Goal: Task Accomplishment & Management: Use online tool/utility

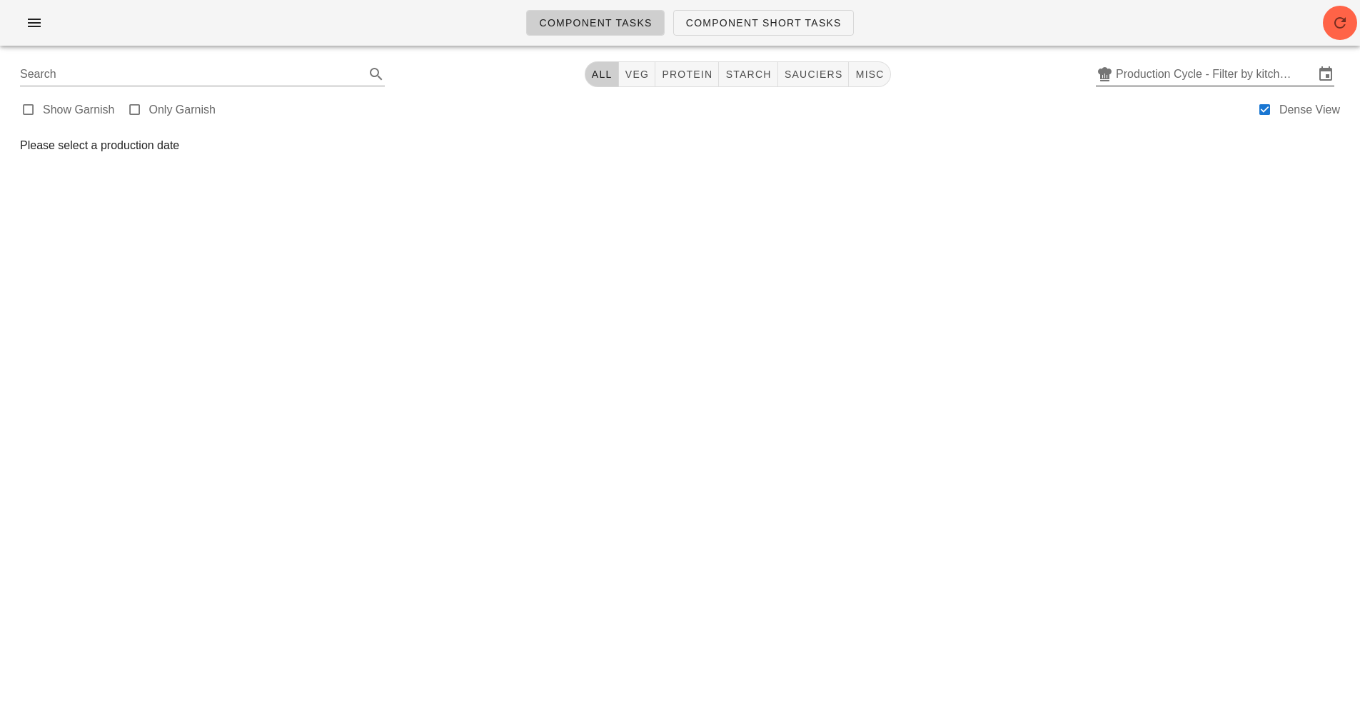
click at [1151, 81] on input "Production Cycle - Filter by kitchen production schedules" at bounding box center [1215, 74] width 198 height 23
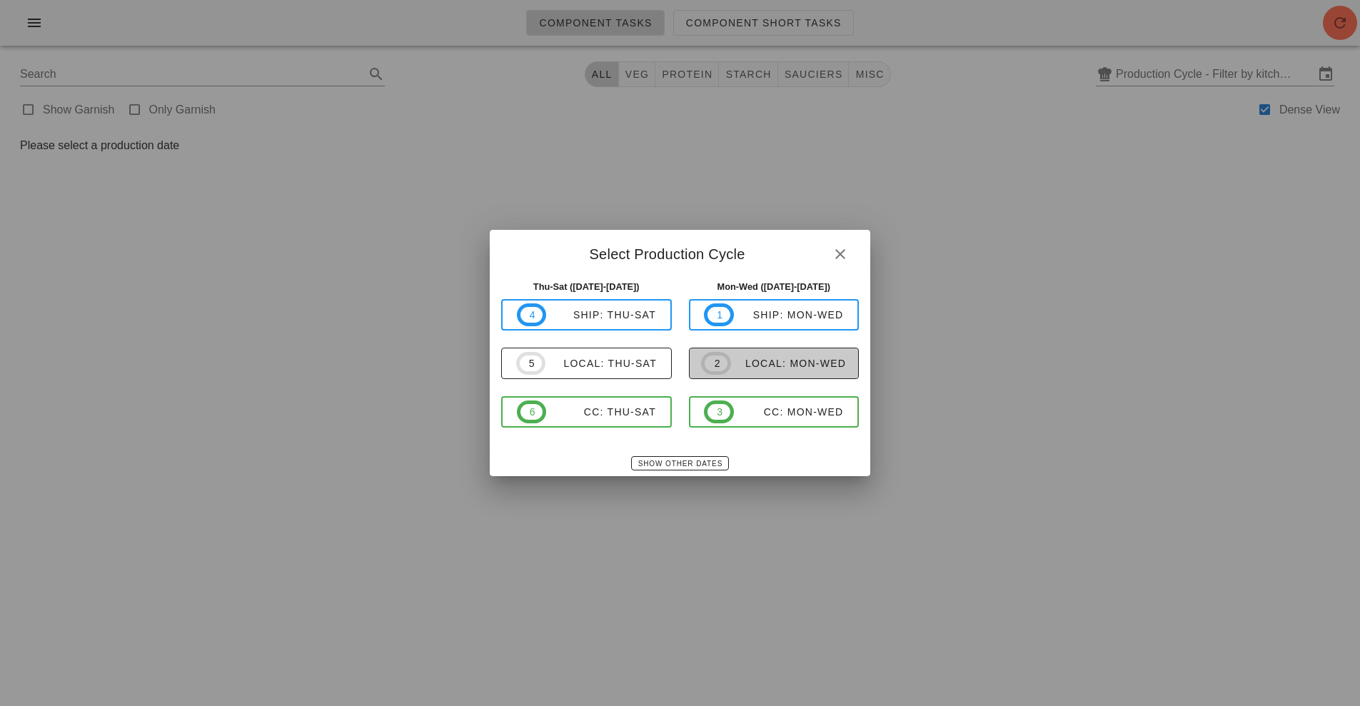
click at [772, 365] on div "local: Mon-Wed" at bounding box center [788, 363] width 115 height 11
type input "local: Mon-Wed ([DATE]-[DATE])"
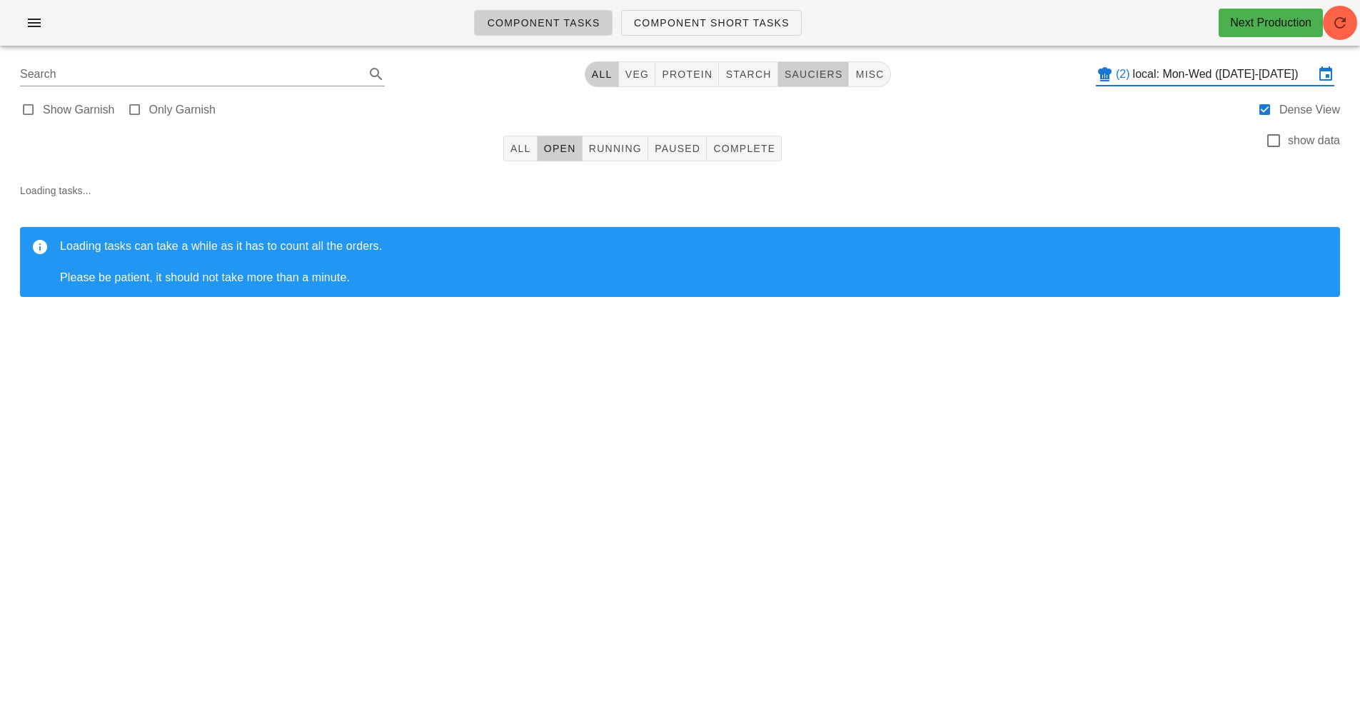
click at [808, 71] on span "sauciers" at bounding box center [813, 74] width 59 height 11
type input "team:sauciers"
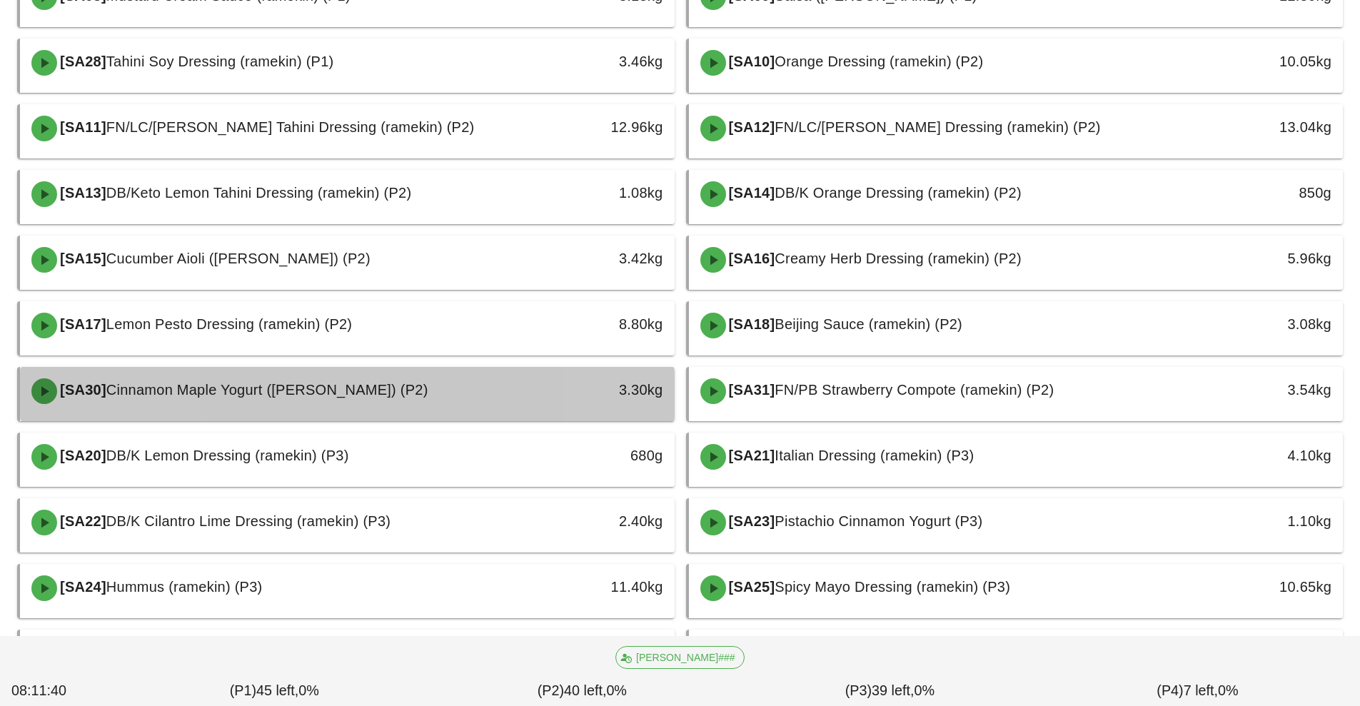
scroll to position [413, 0]
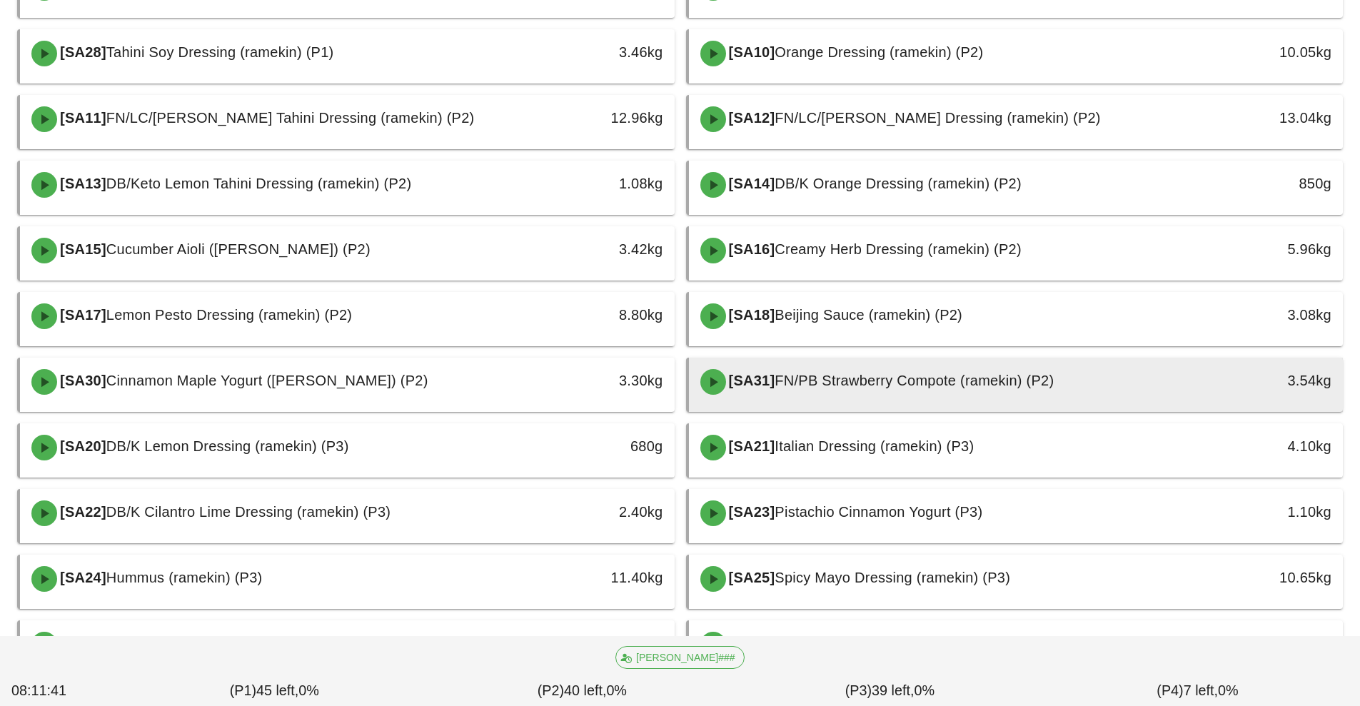
click at [866, 380] on span "FN/PB Strawberry Compote (ramekin) (P2)" at bounding box center [913, 381] width 279 height 16
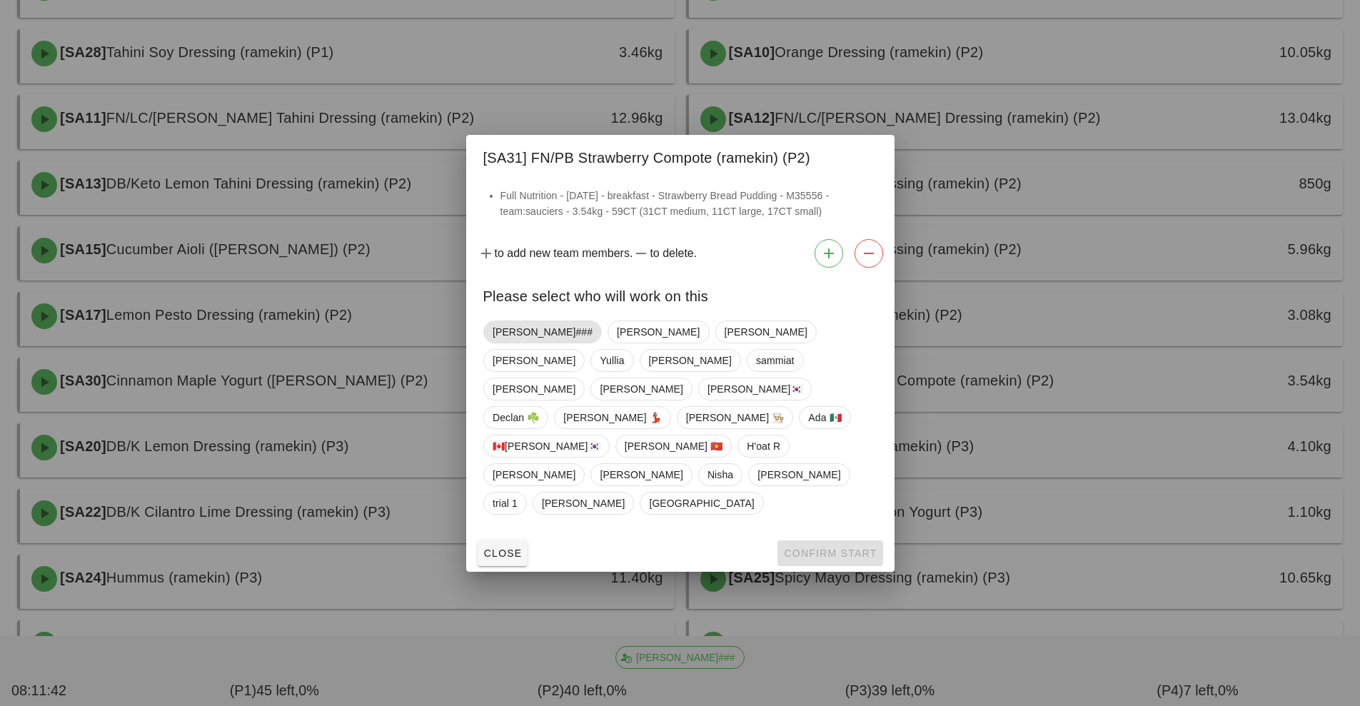
click at [519, 343] on span "[PERSON_NAME]###" at bounding box center [542, 331] width 100 height 21
click at [839, 540] on button "Confirm Start" at bounding box center [829, 553] width 105 height 26
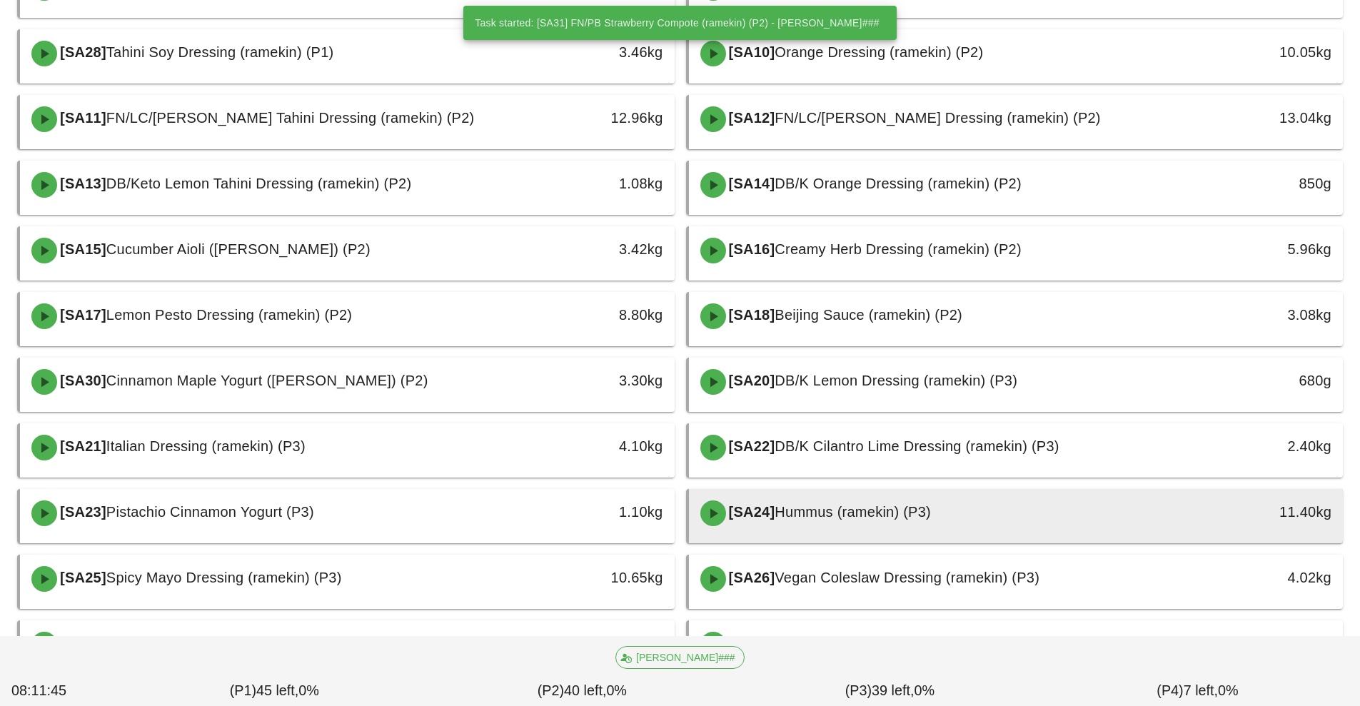
click at [839, 513] on span "Hummus (ramekin) (P3)" at bounding box center [852, 512] width 156 height 16
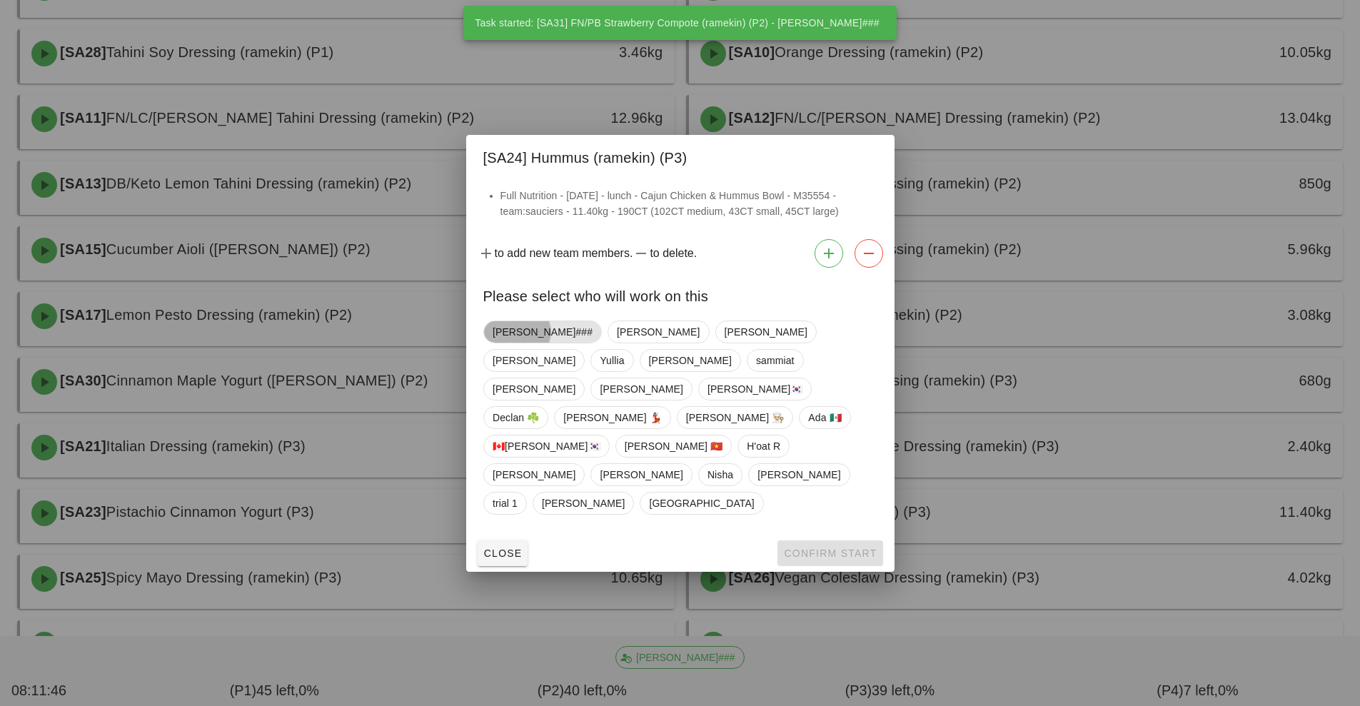
click at [515, 343] on span "[PERSON_NAME]###" at bounding box center [542, 331] width 100 height 21
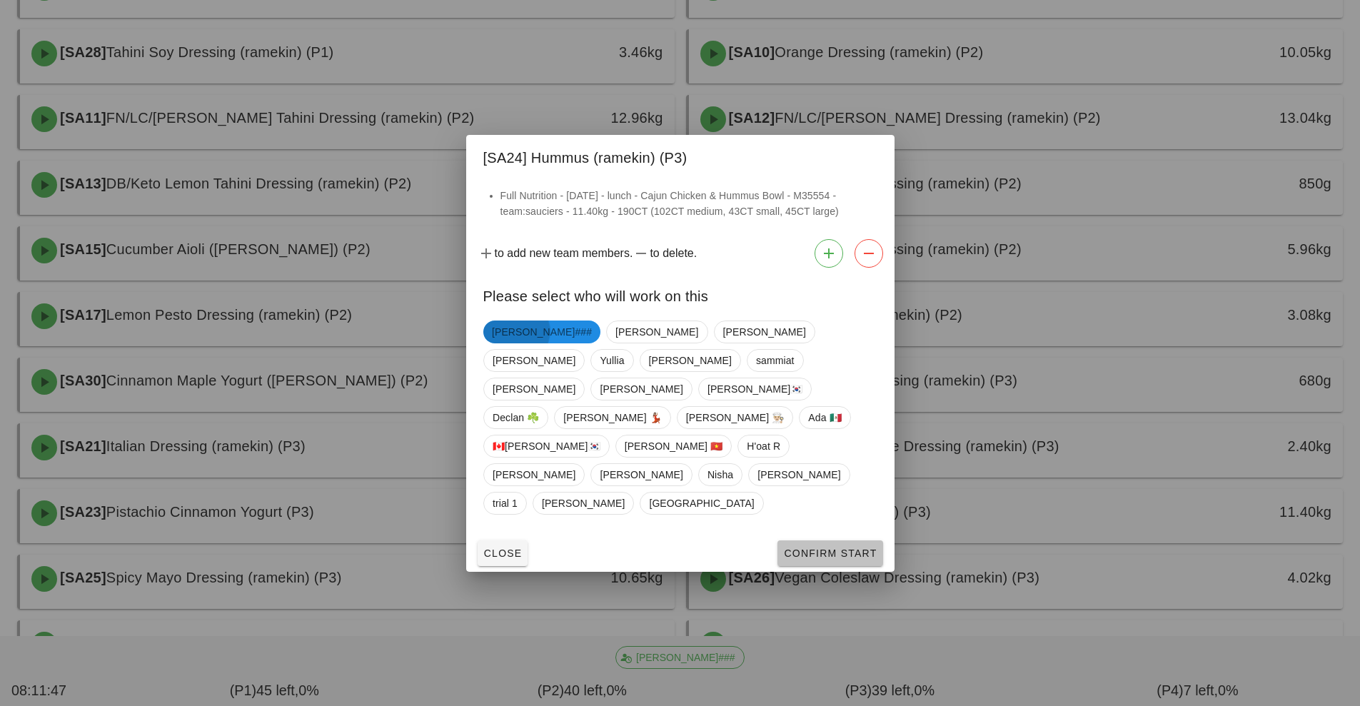
click at [841, 547] on span "Confirm Start" at bounding box center [829, 552] width 93 height 11
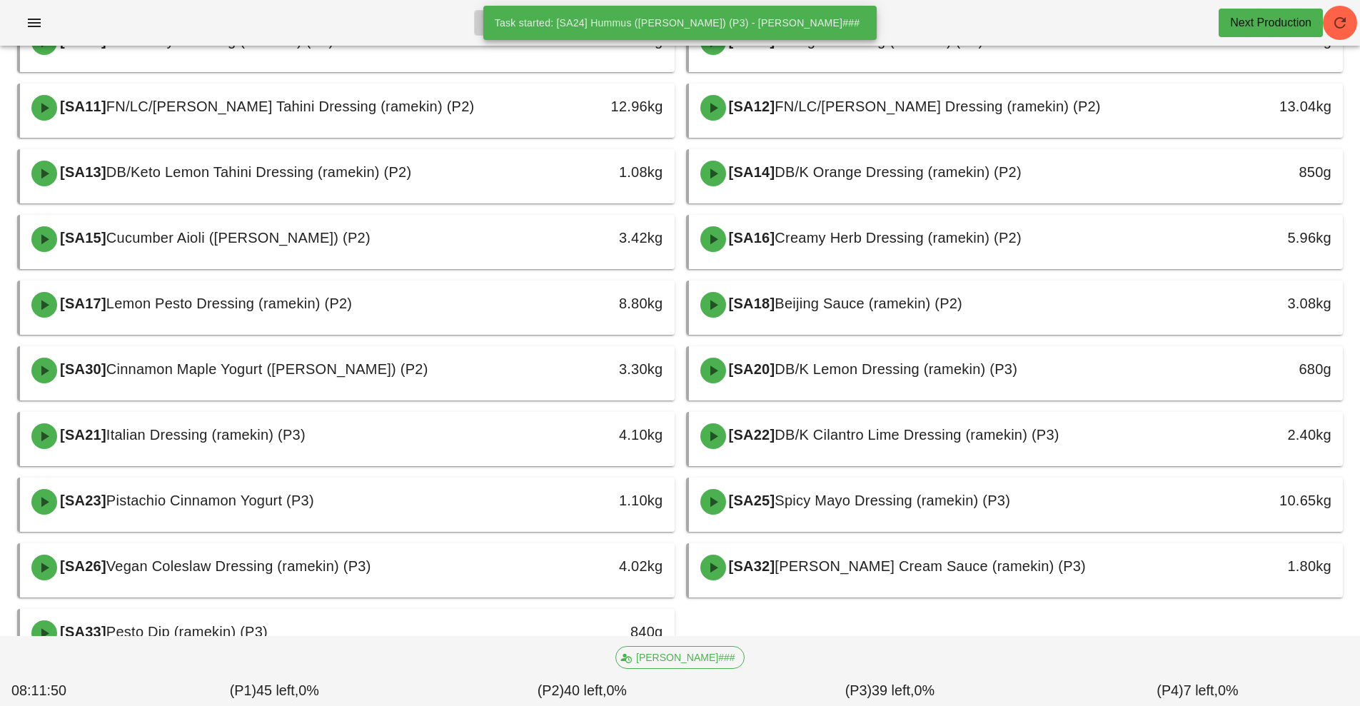
scroll to position [423, 0]
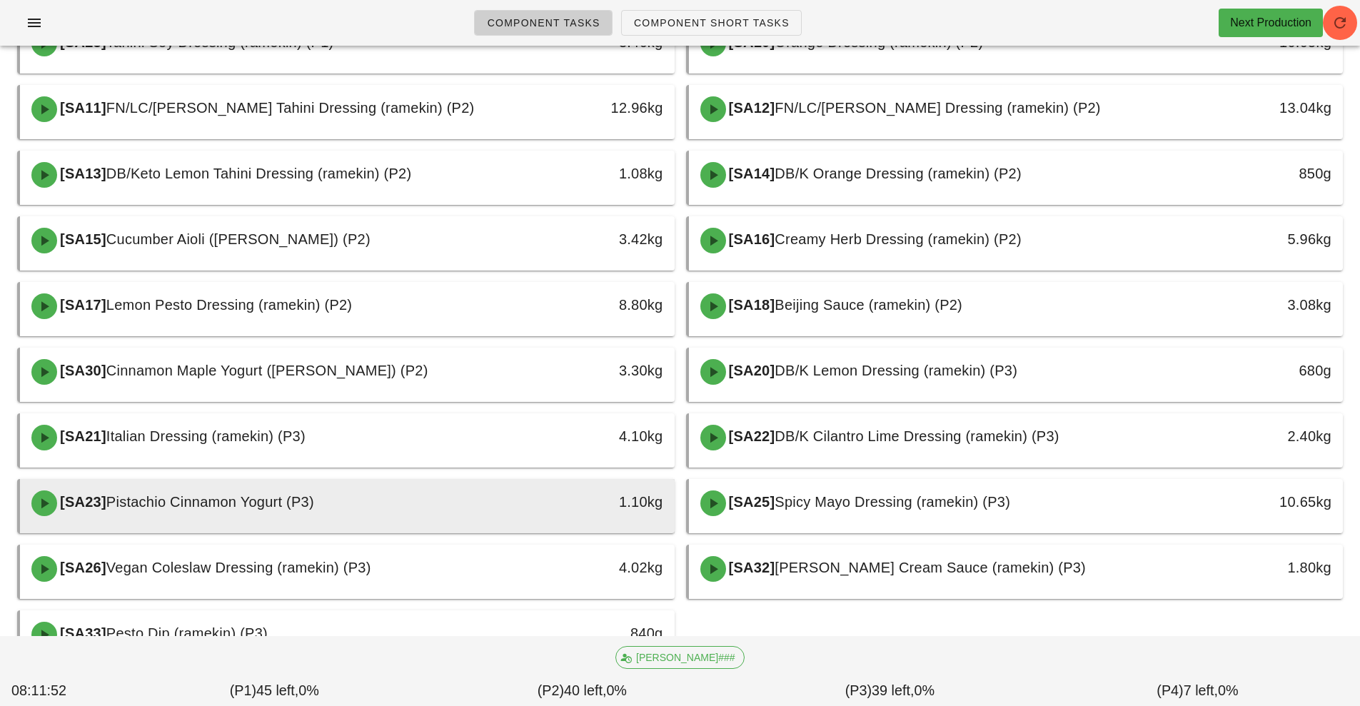
click at [567, 500] on div "1.10kg" at bounding box center [589, 501] width 145 height 23
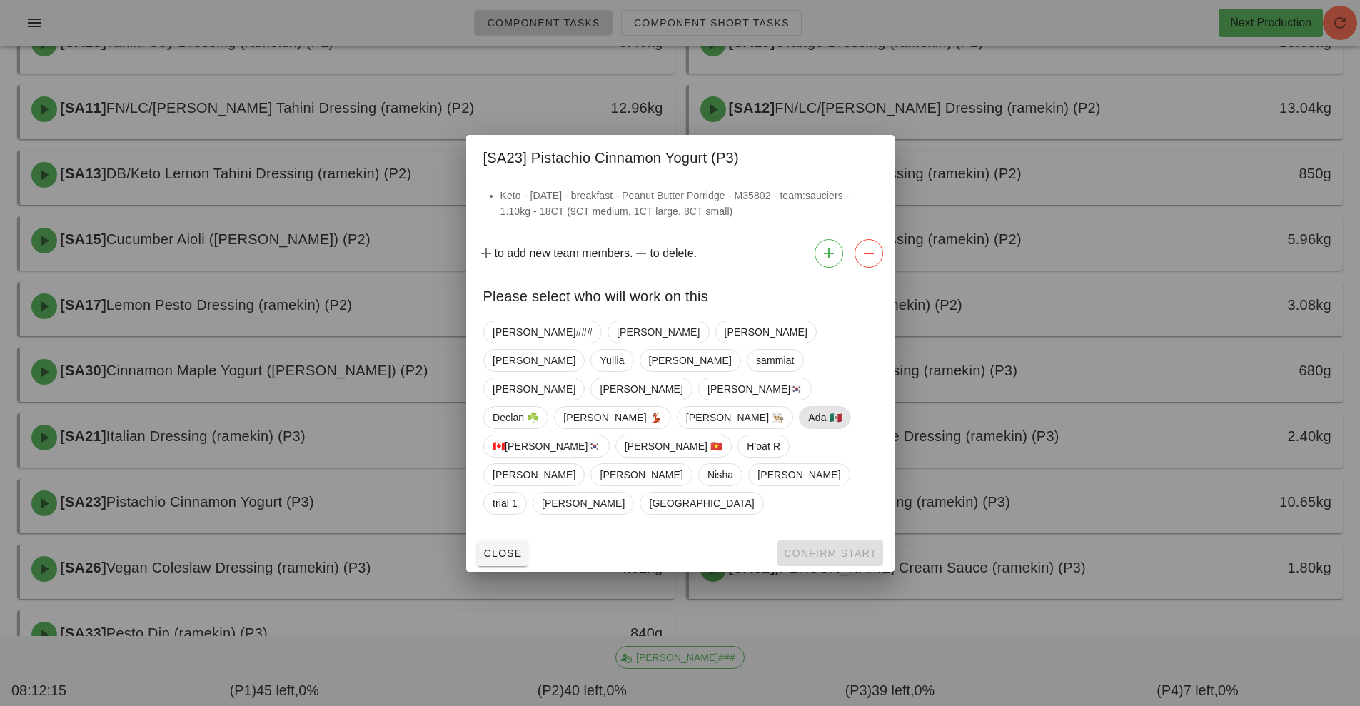
click at [808, 428] on span "Ada 🇲🇽" at bounding box center [824, 417] width 33 height 21
click at [839, 547] on span "Confirm Start" at bounding box center [829, 552] width 93 height 11
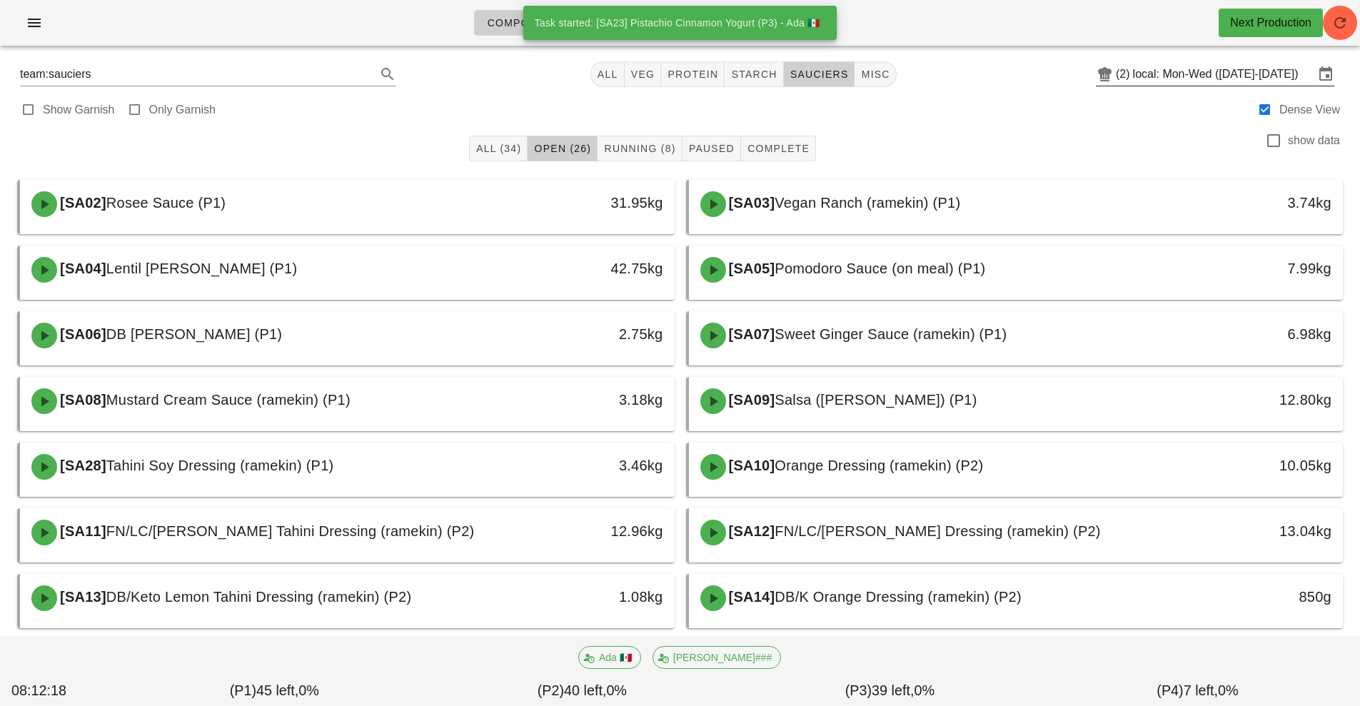
click at [1209, 79] on input "local: Mon-Wed ([DATE]-[DATE])" at bounding box center [1223, 74] width 181 height 23
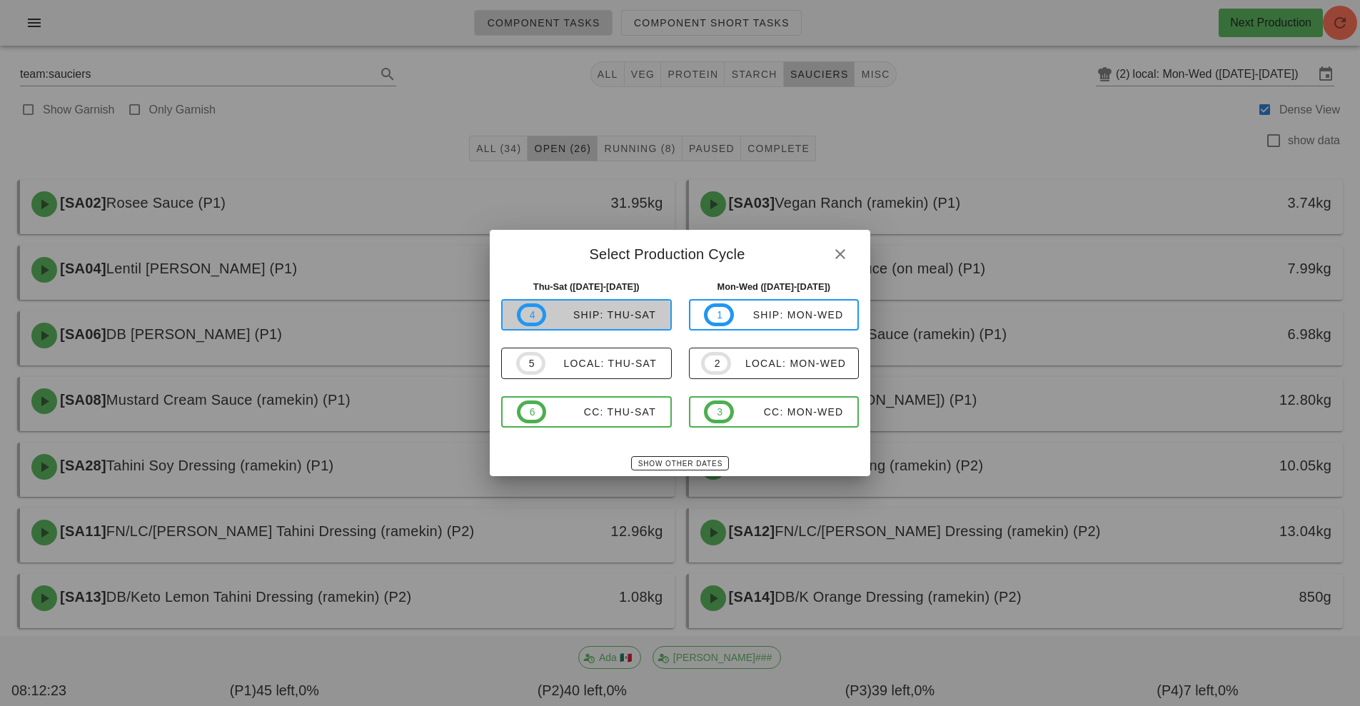
click at [629, 313] on div "ship: Thu-Sat" at bounding box center [601, 314] width 110 height 11
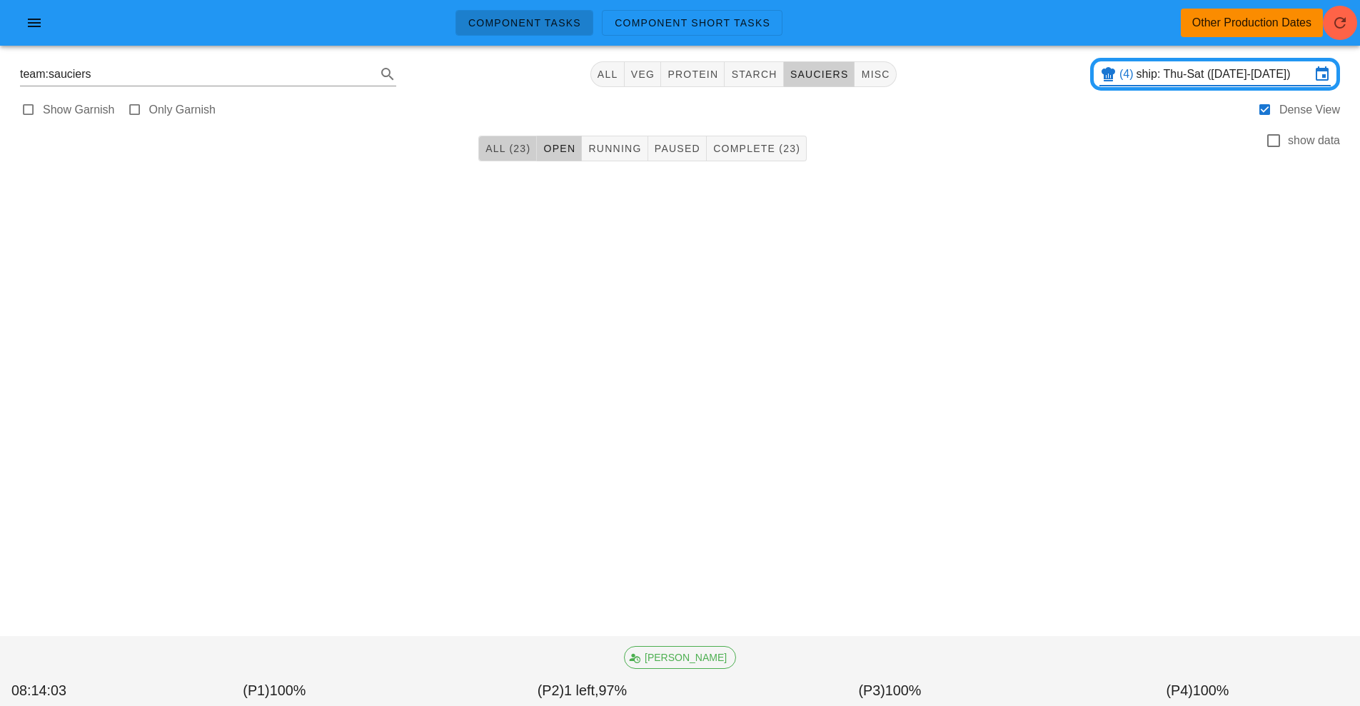
click at [501, 149] on span "All (23)" at bounding box center [508, 148] width 46 height 11
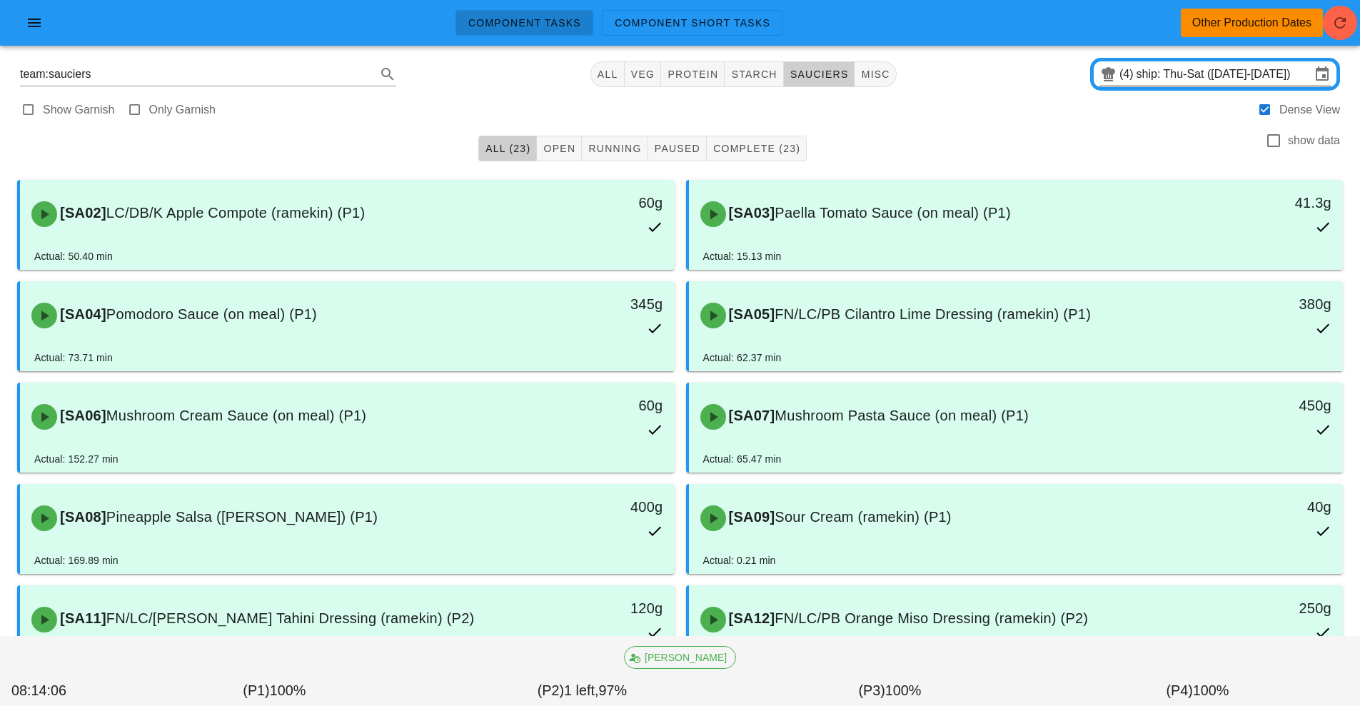
click at [1249, 83] on input "ship: Thu-Sat ([DATE]-[DATE])" at bounding box center [1223, 74] width 174 height 23
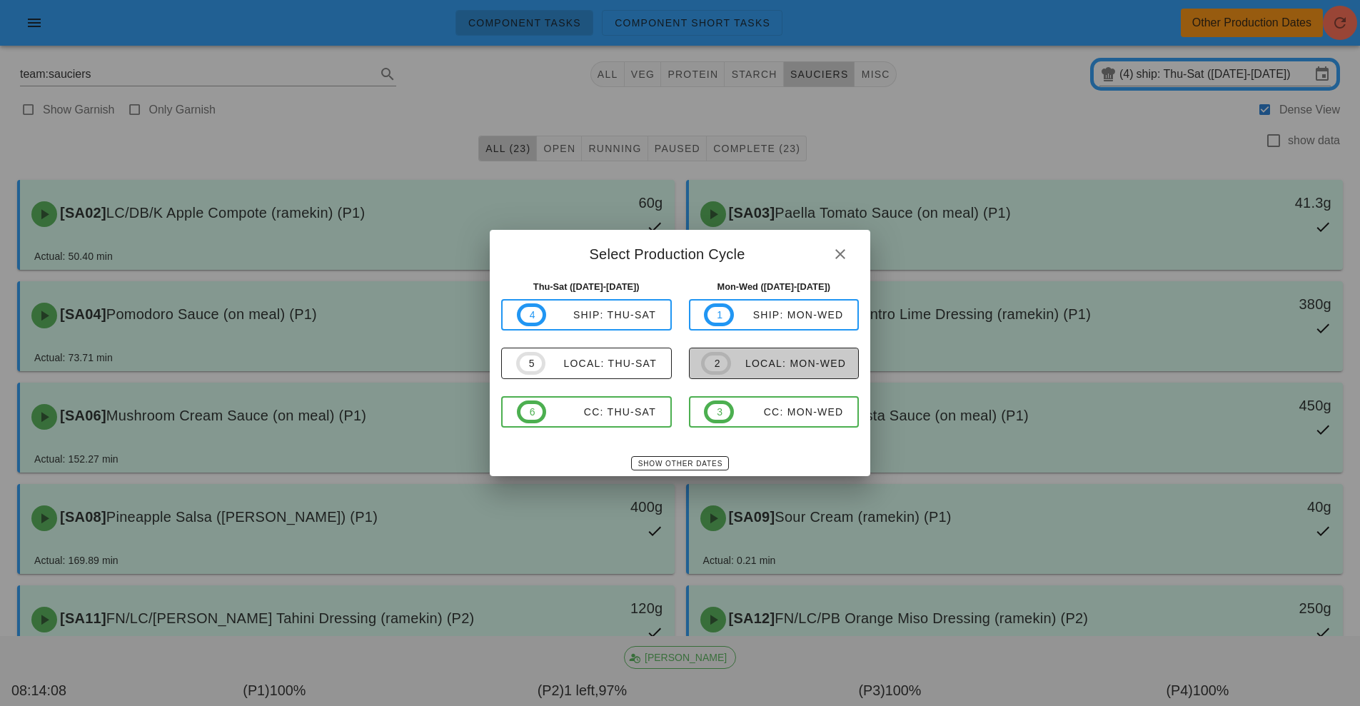
click at [762, 374] on span "2 local: Mon-Wed" at bounding box center [773, 363] width 145 height 23
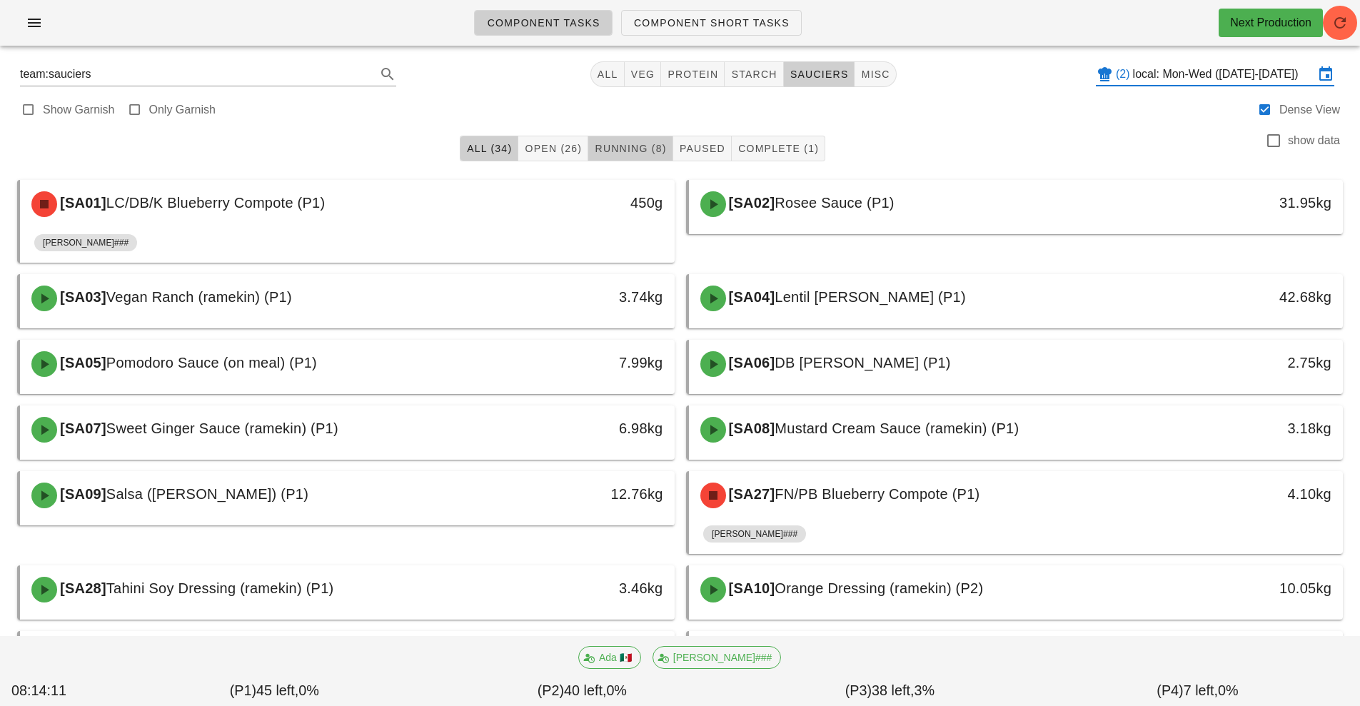
click at [620, 148] on span "Running (8)" at bounding box center [630, 148] width 72 height 11
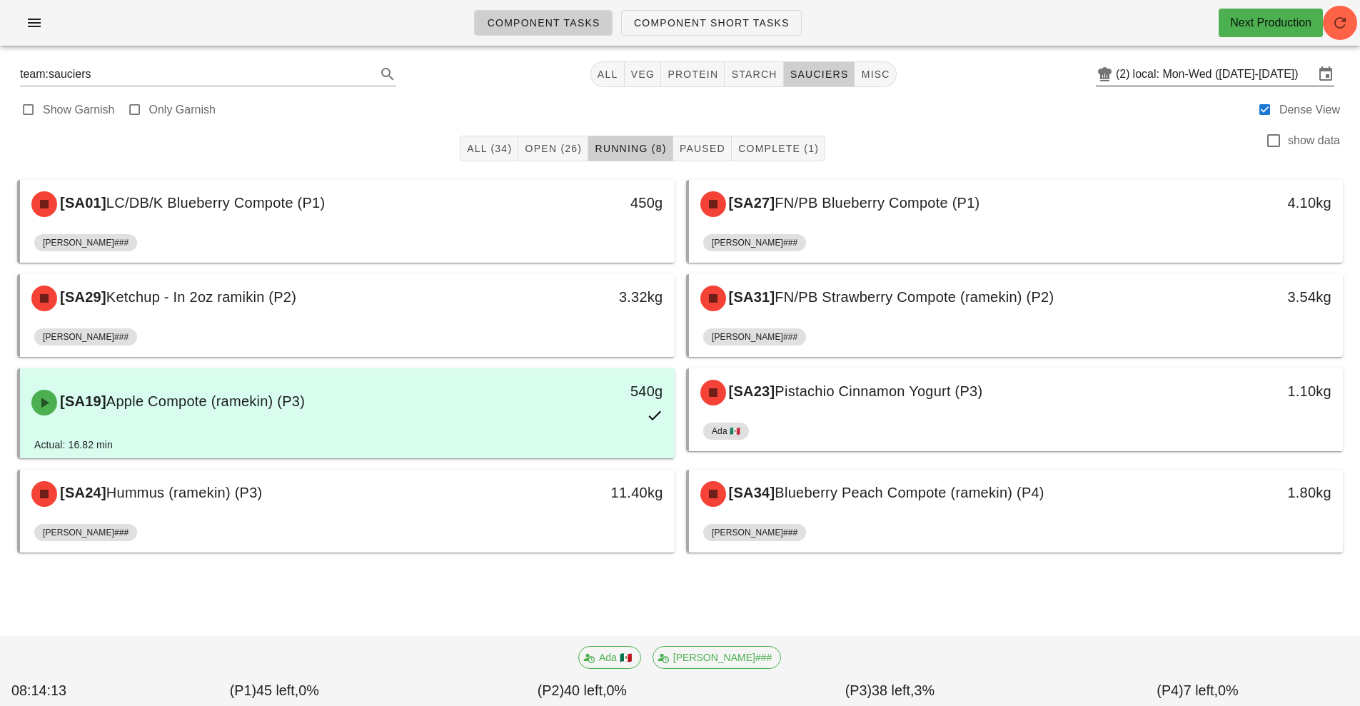
click at [1224, 76] on input "local: Mon-Wed ([DATE]-[DATE])" at bounding box center [1223, 74] width 181 height 23
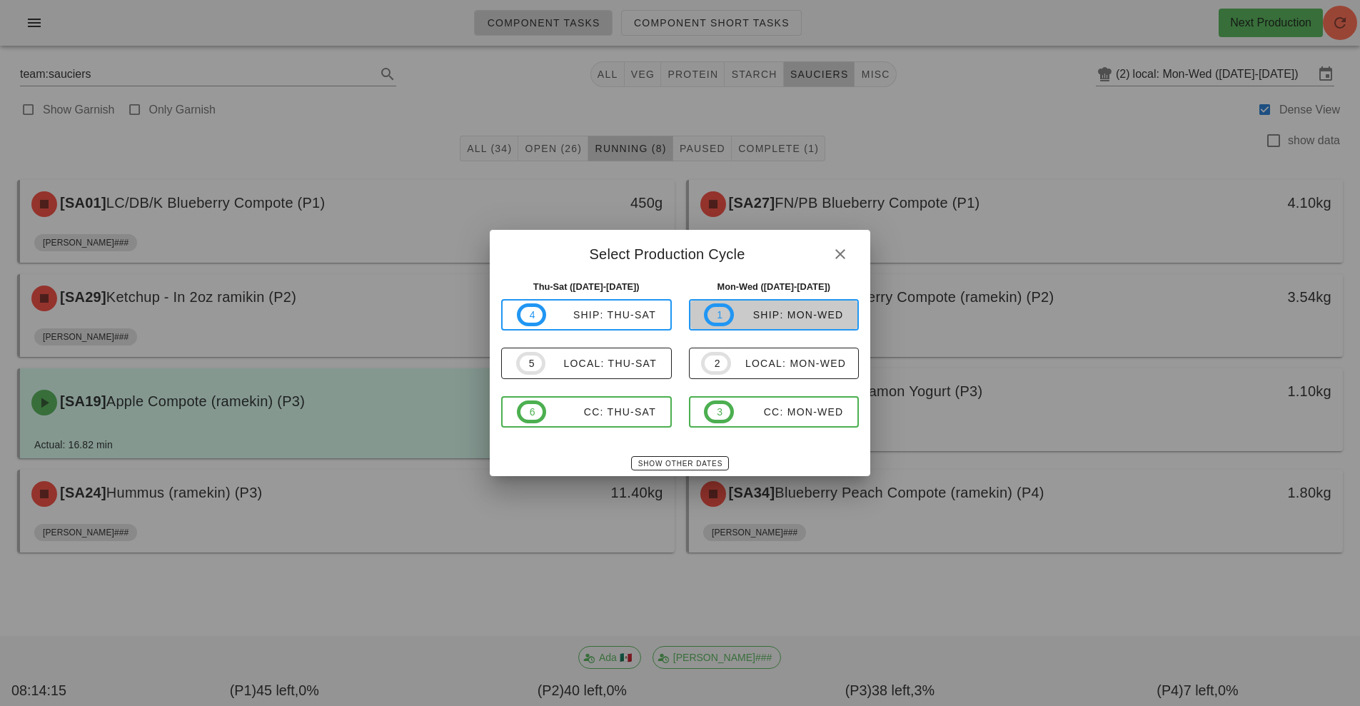
click at [803, 325] on span "1 ship: Mon-Wed" at bounding box center [773, 314] width 139 height 23
type input "ship: Mon-Wed ([DATE]-[DATE])"
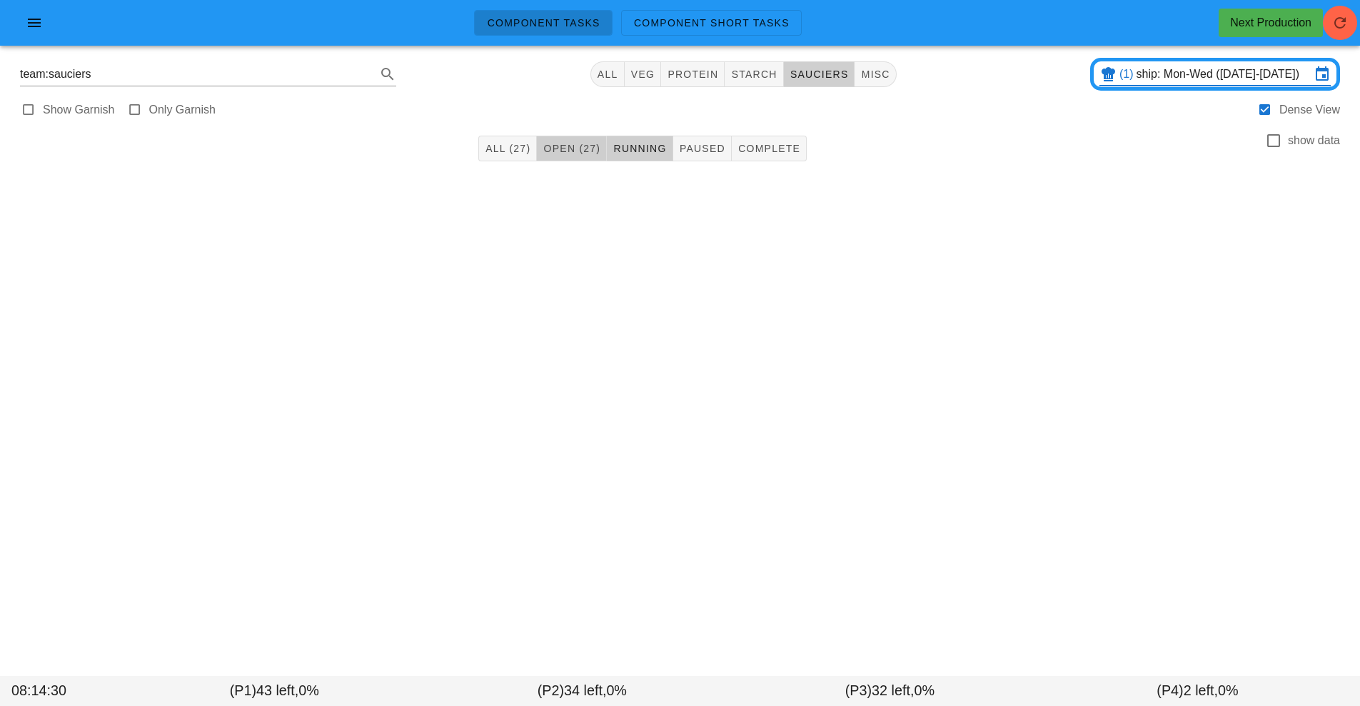
click at [574, 153] on span "Open (27)" at bounding box center [571, 148] width 58 height 11
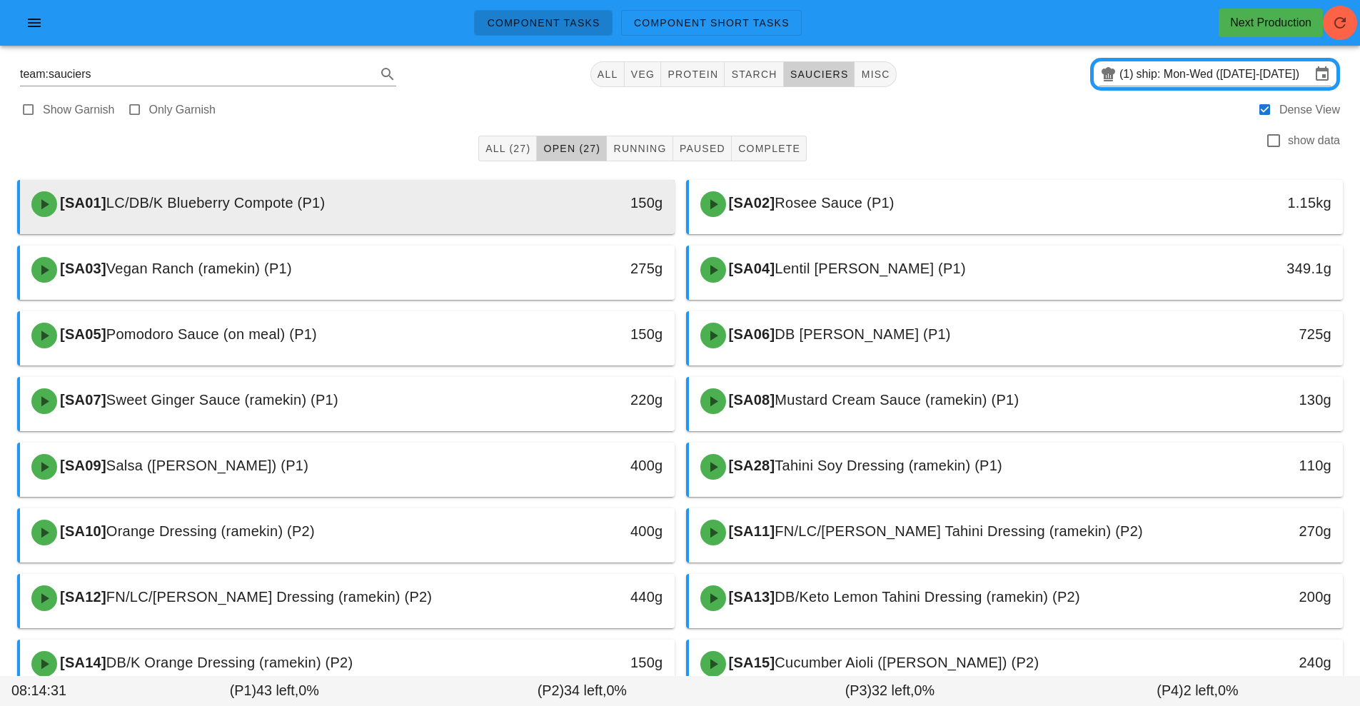
click at [523, 224] on div "150g" at bounding box center [590, 204] width 162 height 43
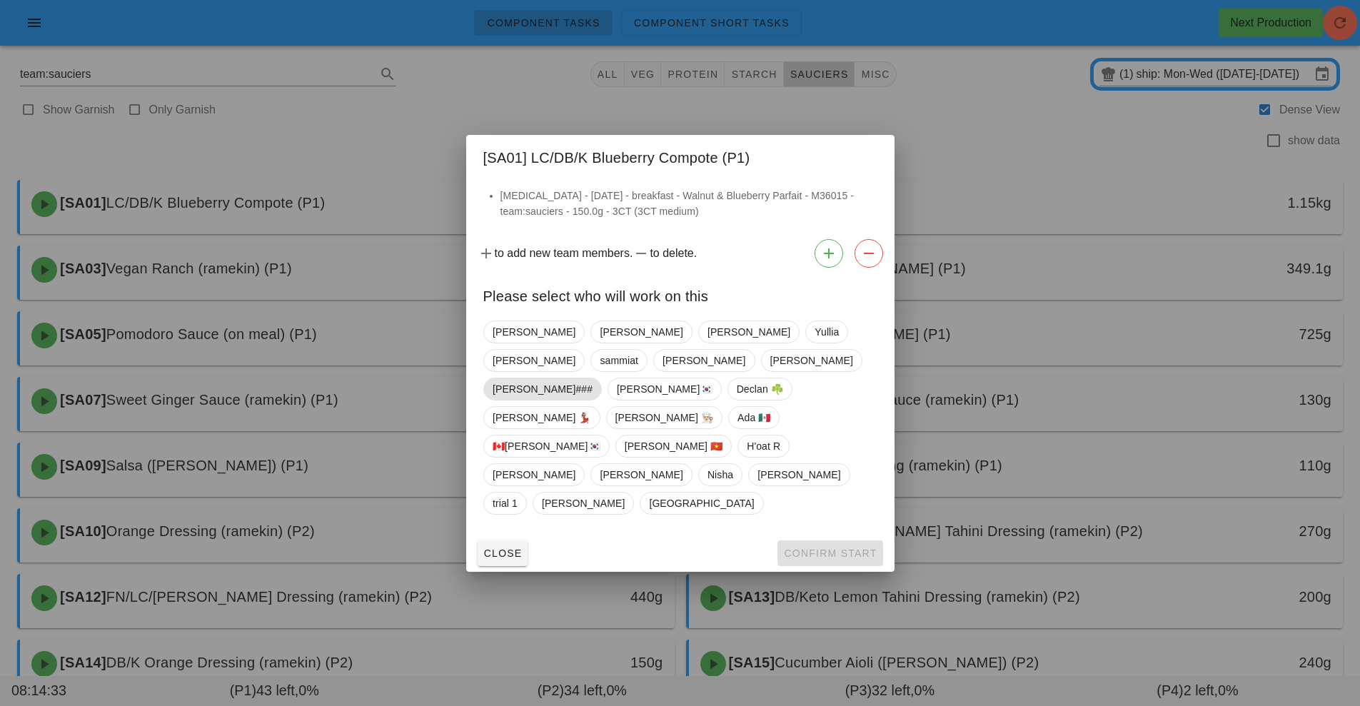
click at [565, 400] on span "[PERSON_NAME]###" at bounding box center [542, 388] width 100 height 21
click at [819, 547] on span "Confirm Start" at bounding box center [829, 552] width 93 height 11
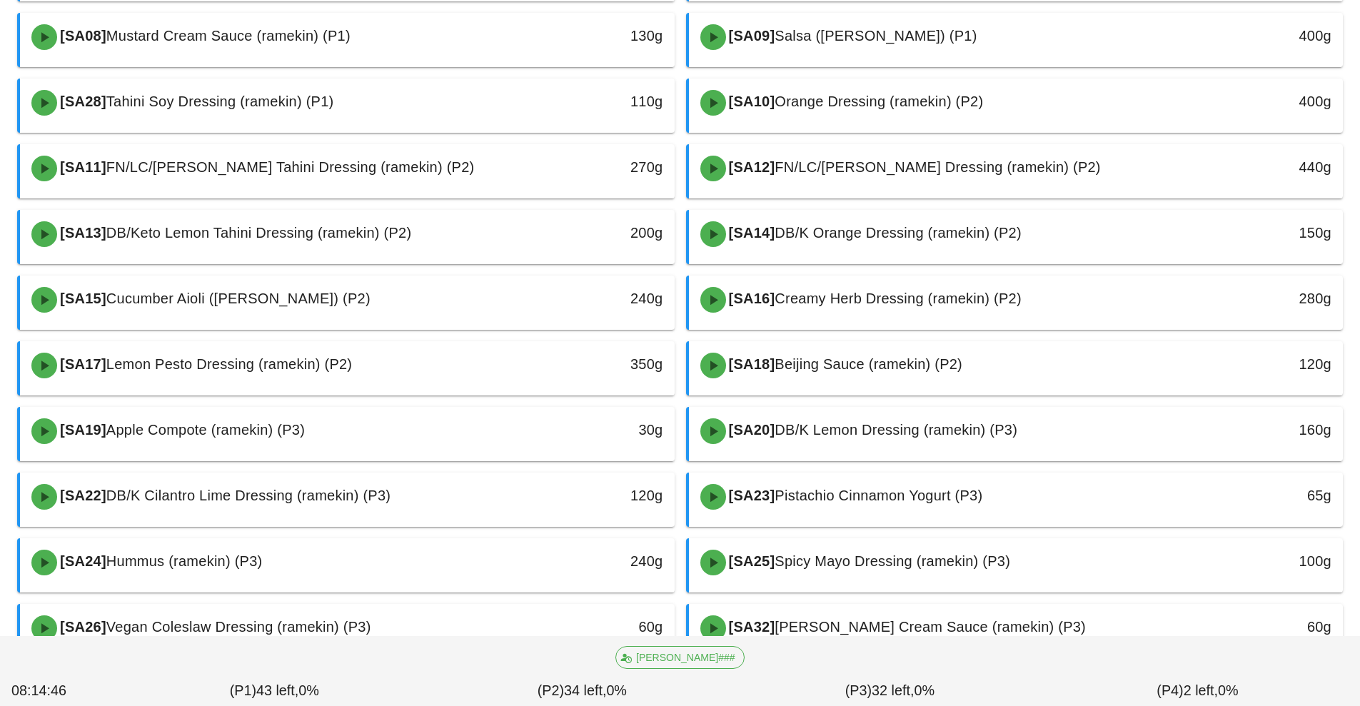
scroll to position [375, 0]
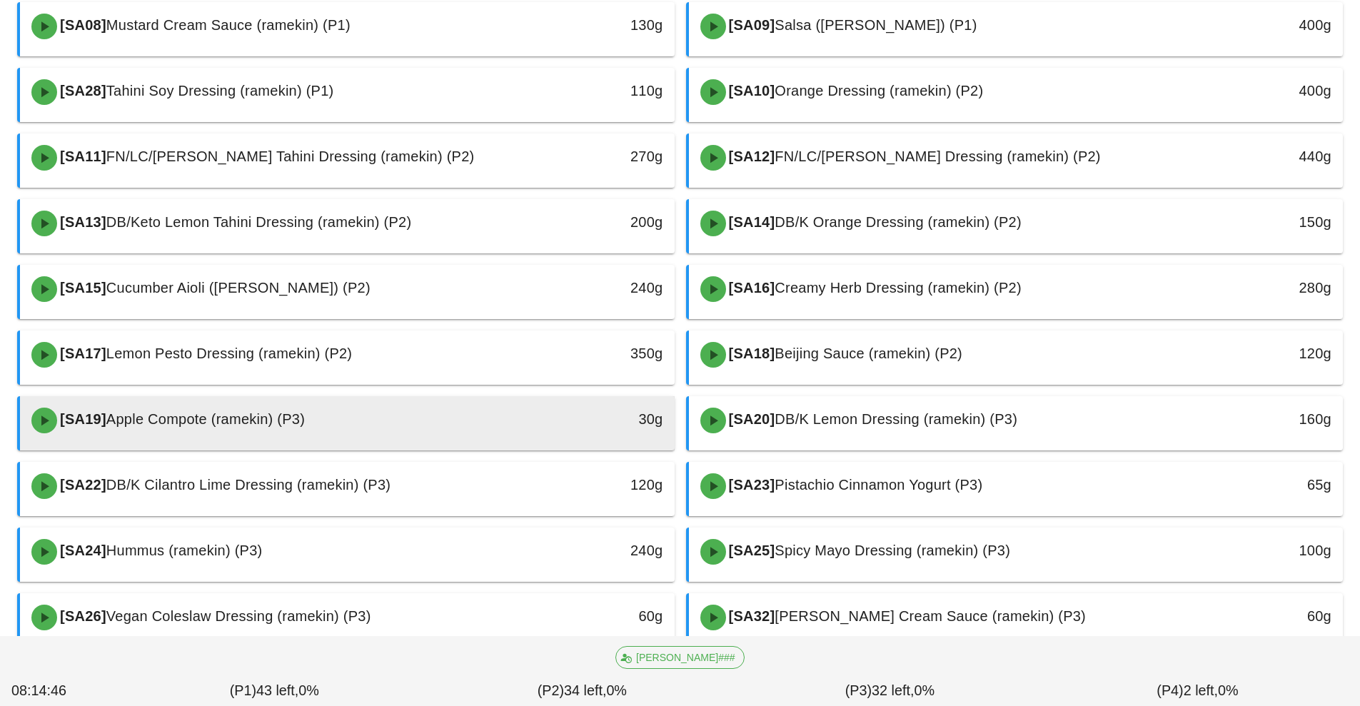
click at [565, 430] on div "30g" at bounding box center [590, 420] width 162 height 43
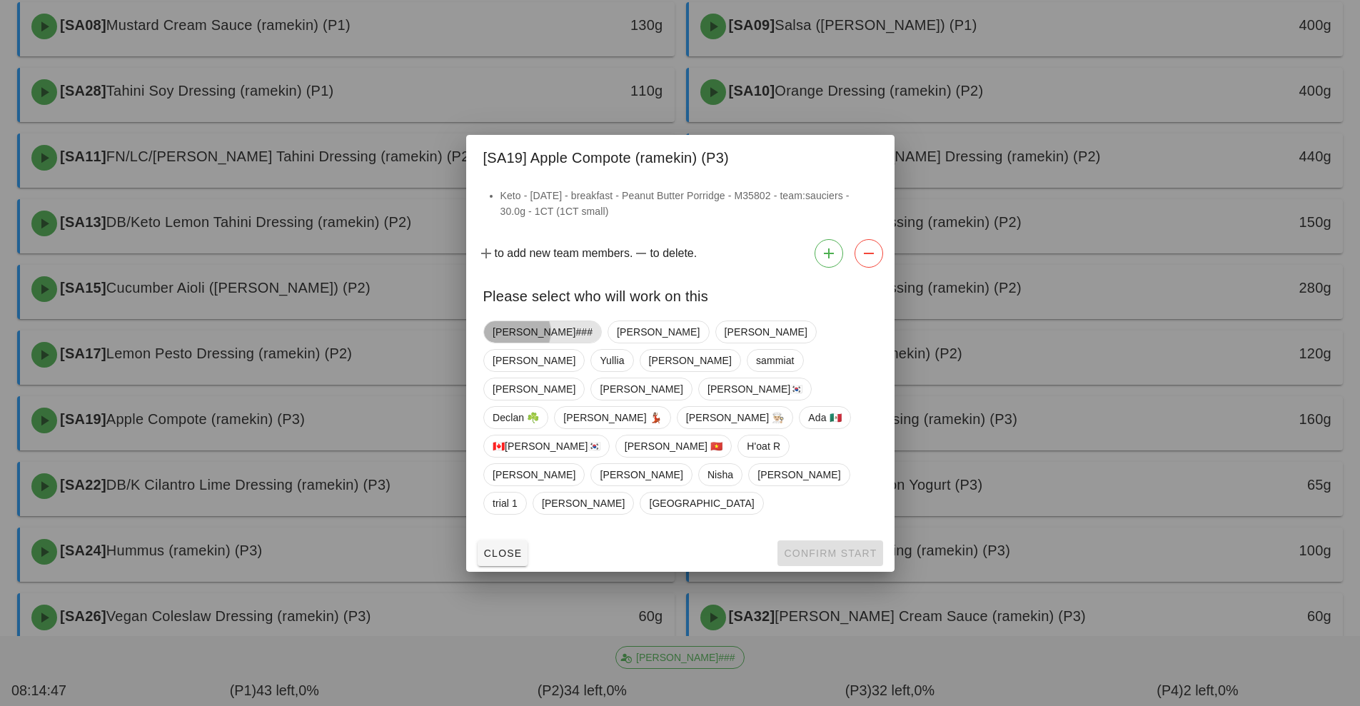
click at [523, 343] on span "[PERSON_NAME]###" at bounding box center [542, 331] width 100 height 21
click at [833, 547] on span "Confirm Start" at bounding box center [829, 552] width 93 height 11
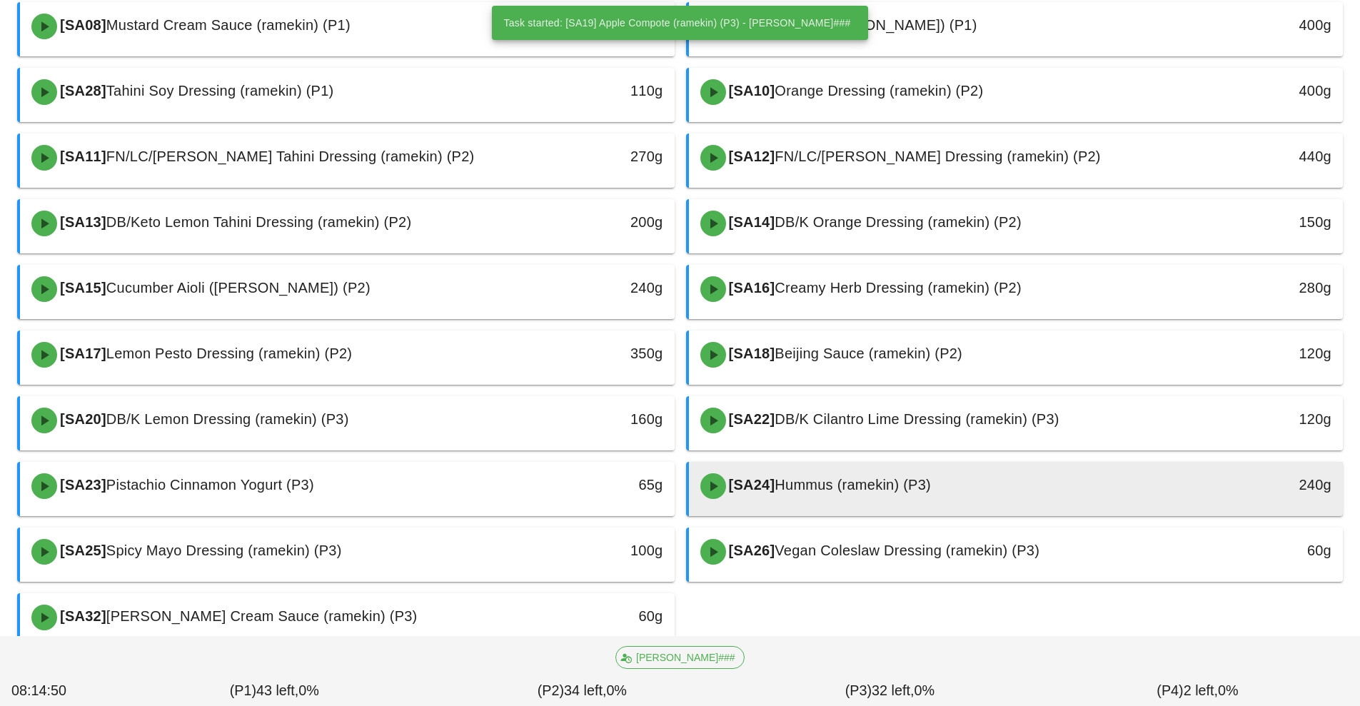
click at [827, 494] on div "[SA24] Hummus (ramekin) (P3)" at bounding box center [935, 486] width 486 height 43
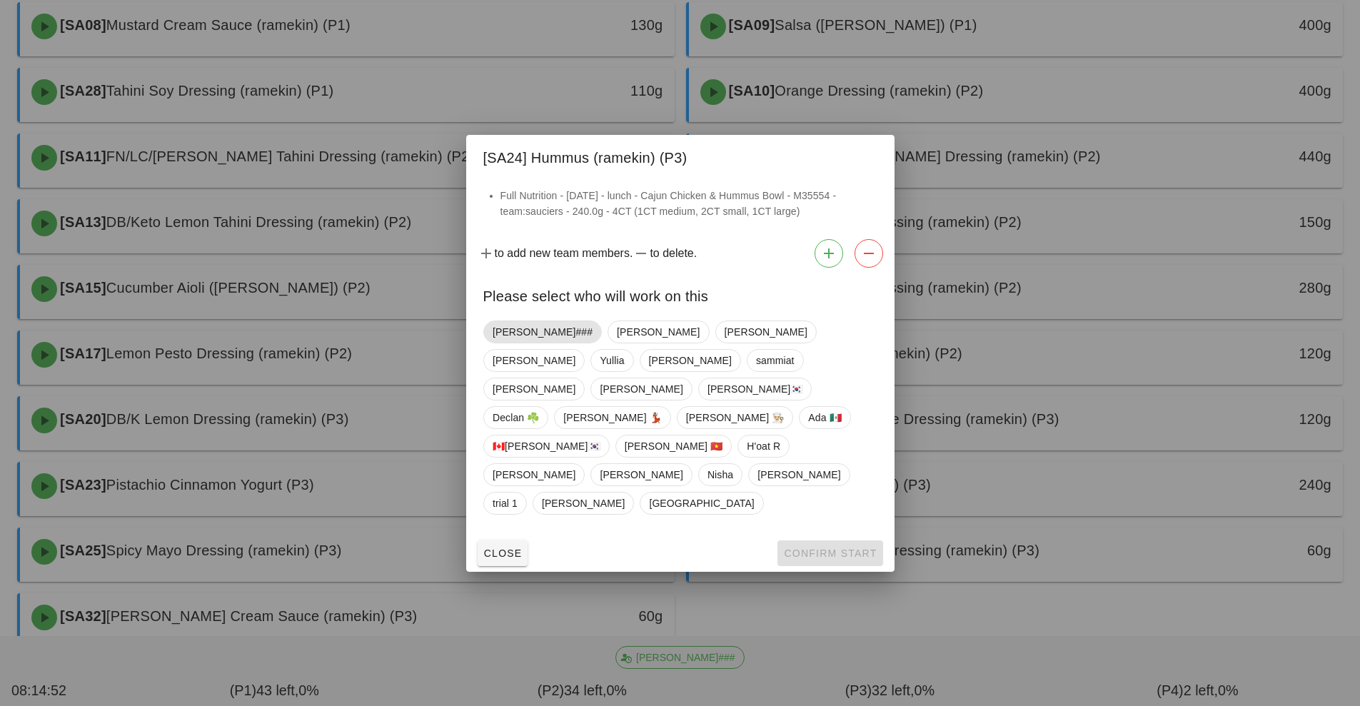
click at [520, 343] on span "[PERSON_NAME]###" at bounding box center [542, 331] width 100 height 21
click at [805, 547] on span "Confirm Start" at bounding box center [829, 552] width 93 height 11
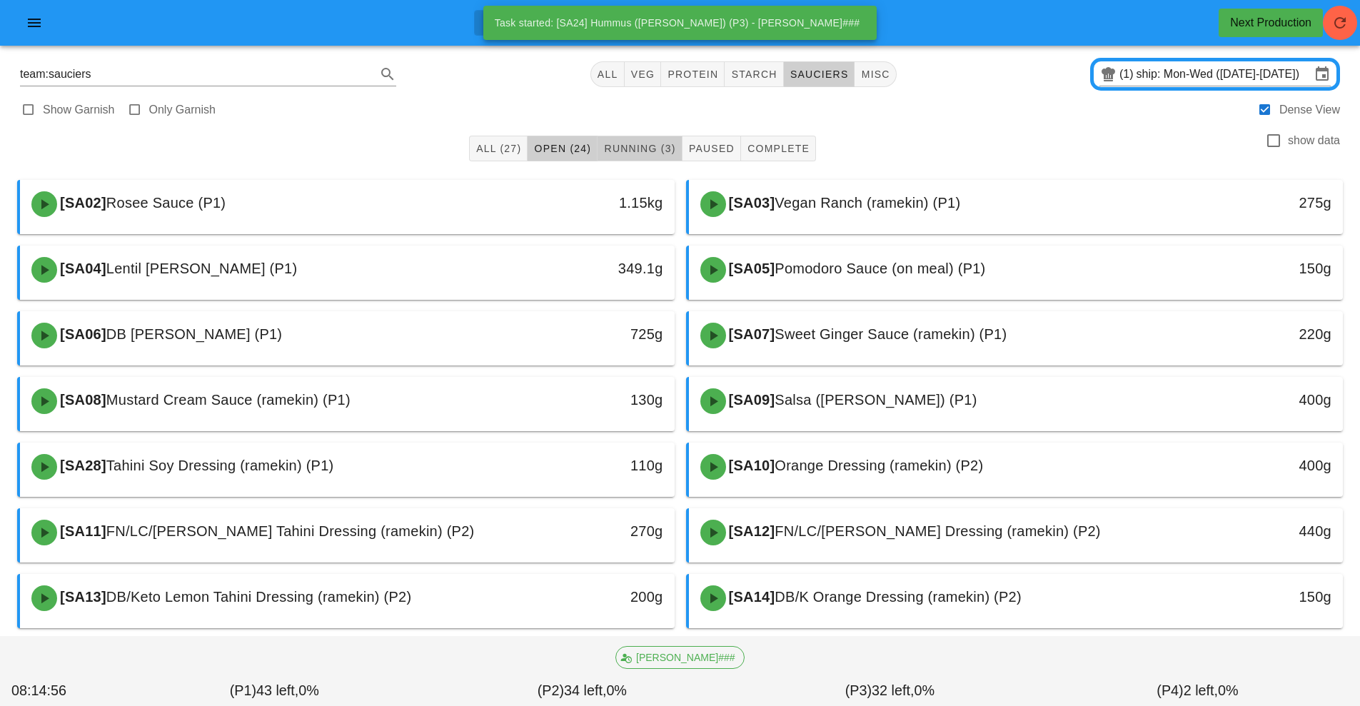
click at [647, 160] on button "Running (3)" at bounding box center [639, 149] width 84 height 26
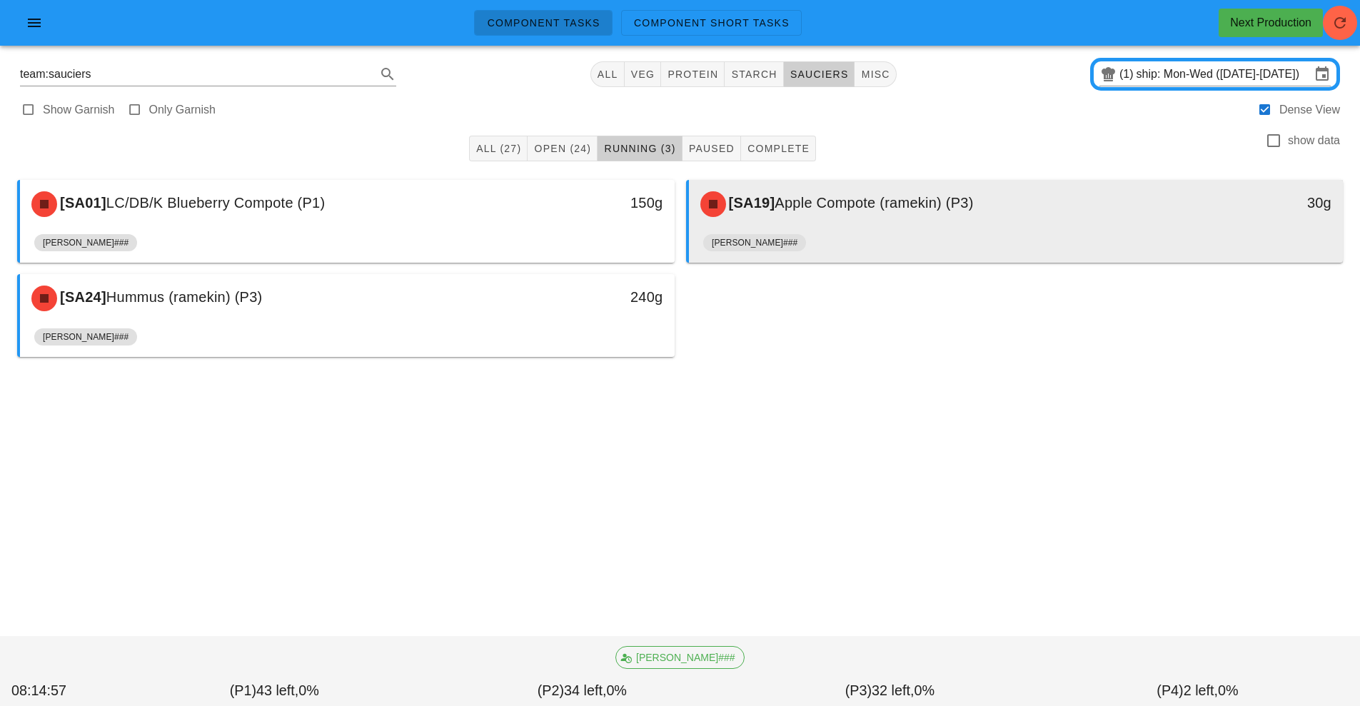
click at [819, 233] on div "[PERSON_NAME]###" at bounding box center [1016, 245] width 626 height 34
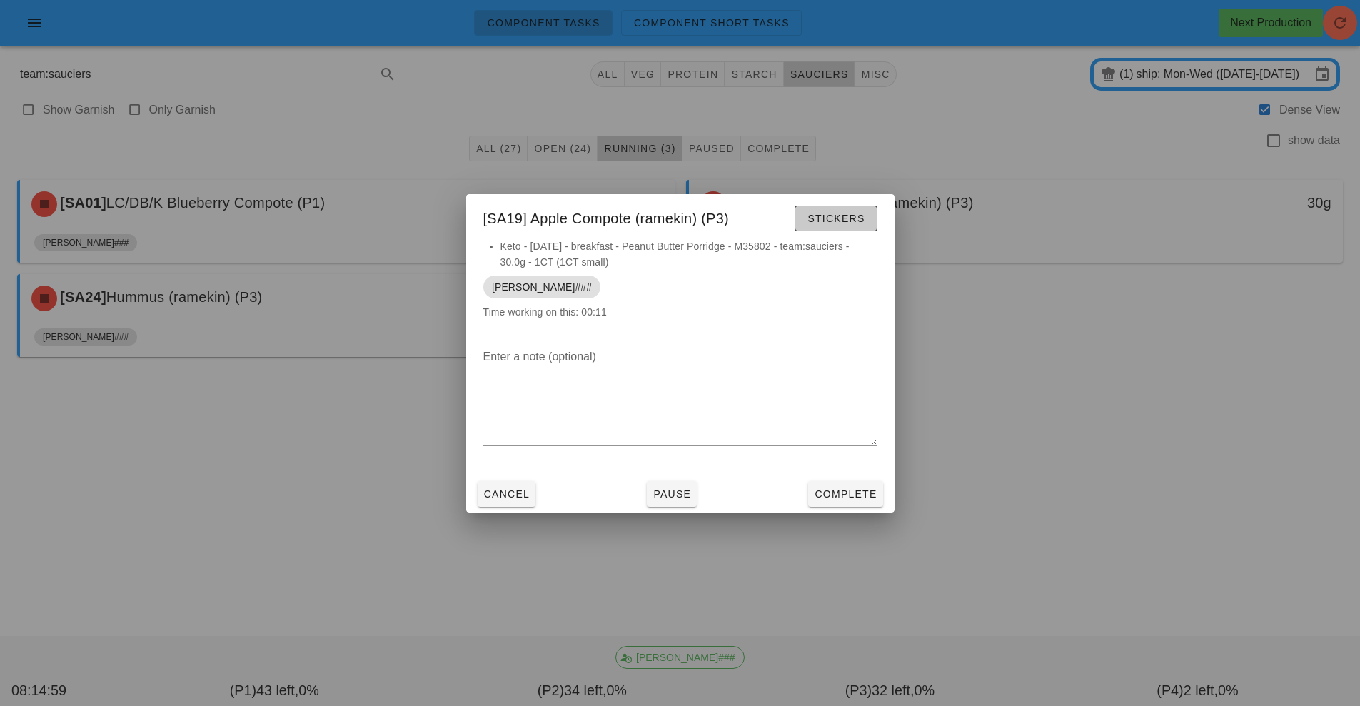
click at [836, 216] on span "Stickers" at bounding box center [835, 218] width 58 height 11
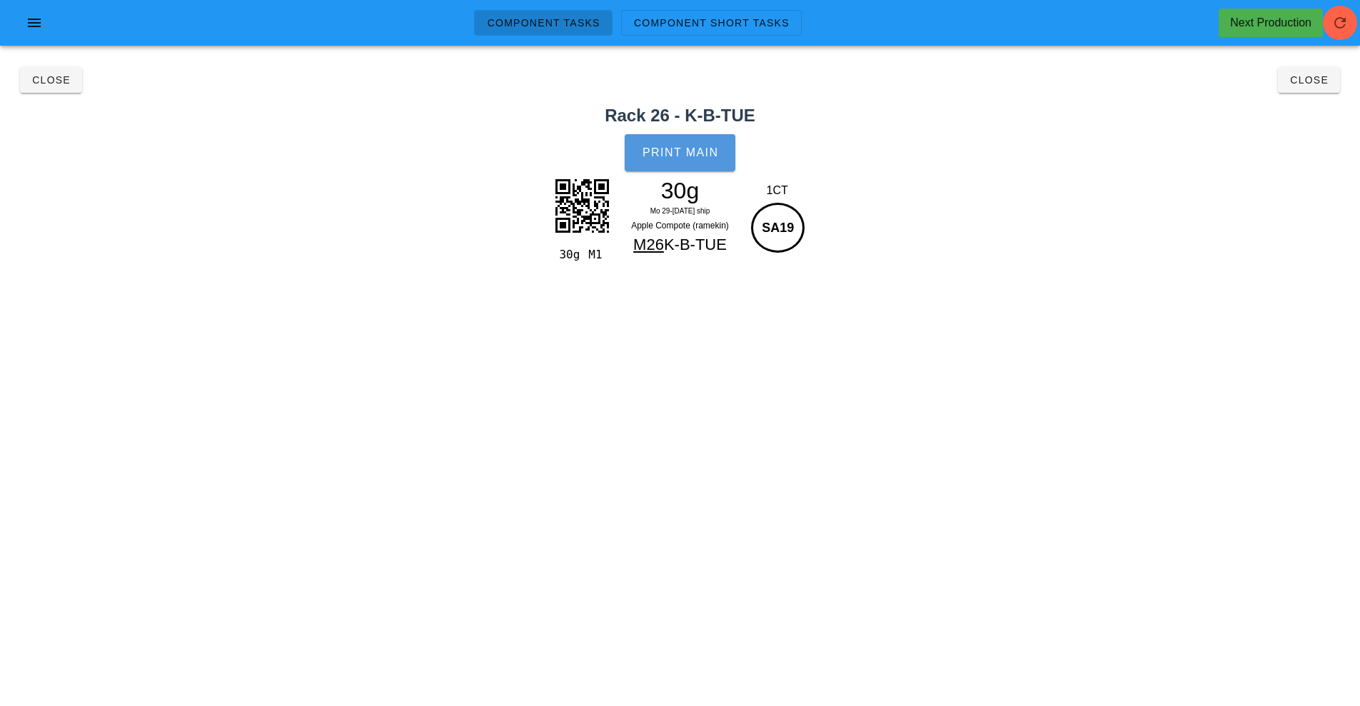
click at [678, 153] on span "Print Main" at bounding box center [680, 152] width 77 height 13
click at [47, 76] on span "Close" at bounding box center [50, 79] width 39 height 11
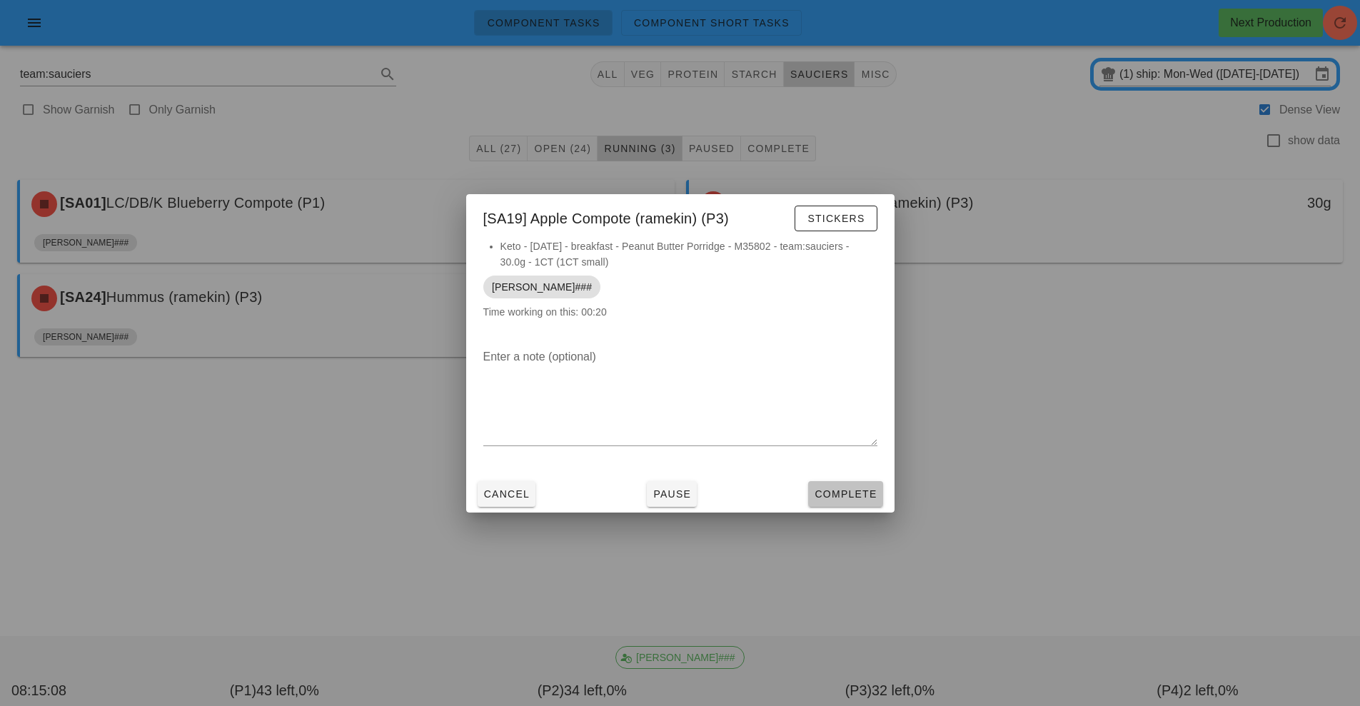
click at [845, 492] on span "Complete" at bounding box center [845, 493] width 63 height 11
